Goal: Obtain resource: Download file/media

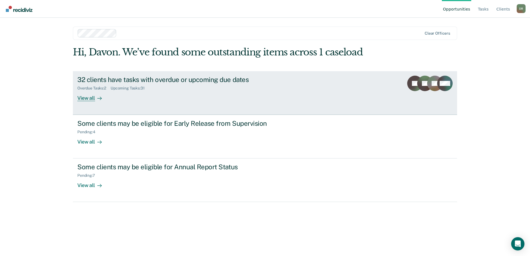
click at [99, 86] on div "Overdue Tasks : 2" at bounding box center [93, 88] width 33 height 5
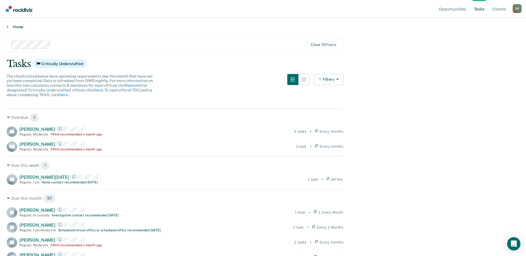
click at [14, 25] on link "Home" at bounding box center [263, 26] width 513 height 5
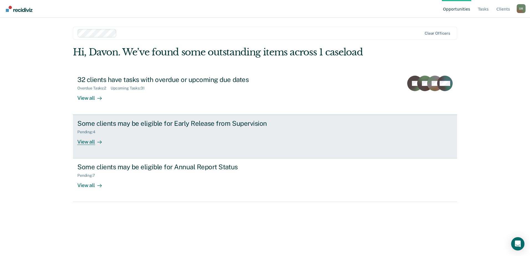
click at [132, 136] on div "Some clients may be eligible for Early Release from Supervision Pending : 4 Vie…" at bounding box center [181, 133] width 208 height 26
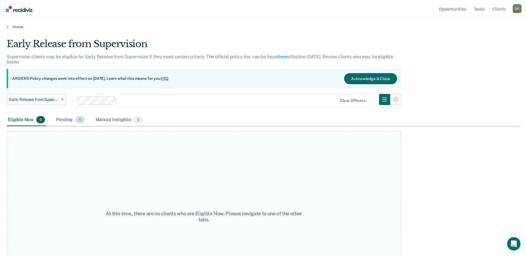
click at [60, 117] on div "Pending 4" at bounding box center [70, 120] width 31 height 12
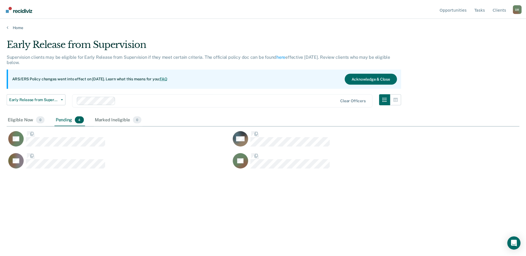
scroll to position [172, 513]
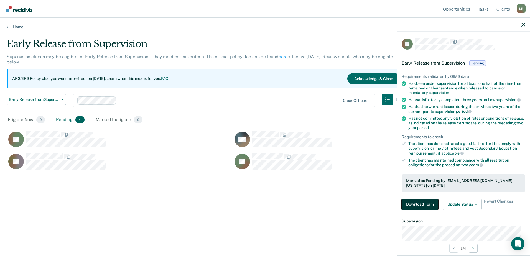
click at [424, 205] on button "Download Form" at bounding box center [420, 204] width 37 height 11
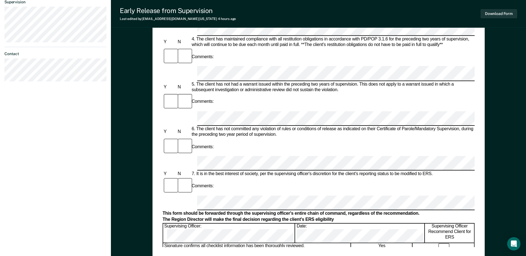
scroll to position [222, 0]
click at [501, 12] on button "Download Form" at bounding box center [499, 13] width 37 height 9
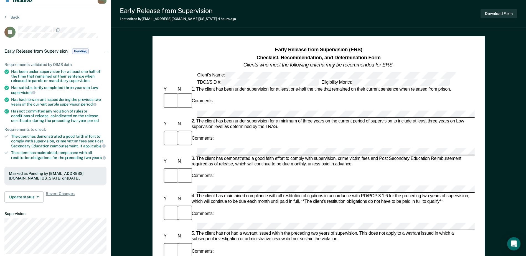
scroll to position [0, 0]
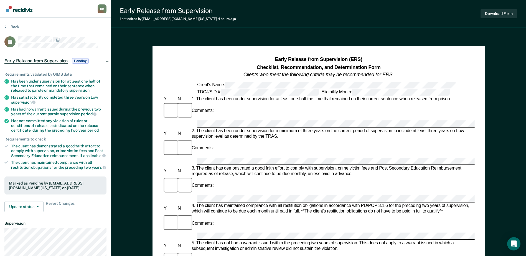
click at [19, 26] on div "Back" at bounding box center [55, 30] width 102 height 12
click at [15, 26] on button "Back" at bounding box center [11, 26] width 15 height 5
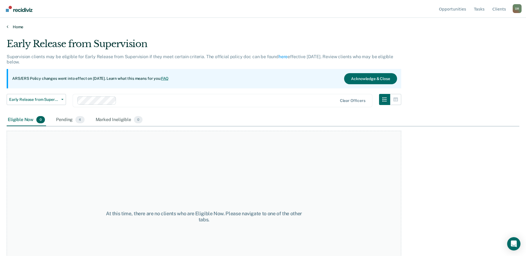
click at [19, 27] on link "Home" at bounding box center [263, 26] width 513 height 5
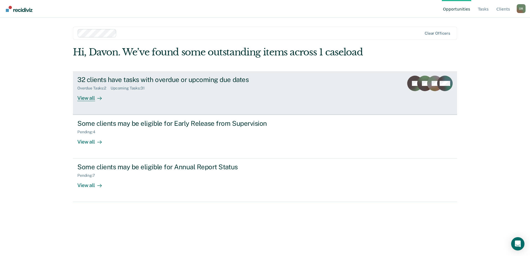
click at [120, 96] on div "32 clients have tasks with overdue or upcoming due dates Overdue Tasks : 2 Upco…" at bounding box center [181, 89] width 208 height 26
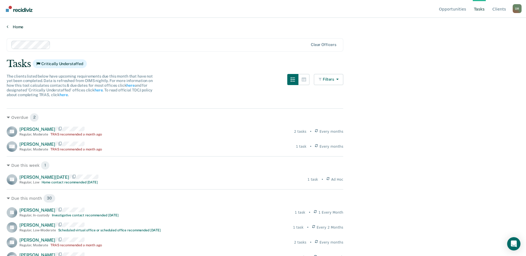
click at [19, 26] on link "Home" at bounding box center [263, 26] width 513 height 5
